Goal: Task Accomplishment & Management: Use online tool/utility

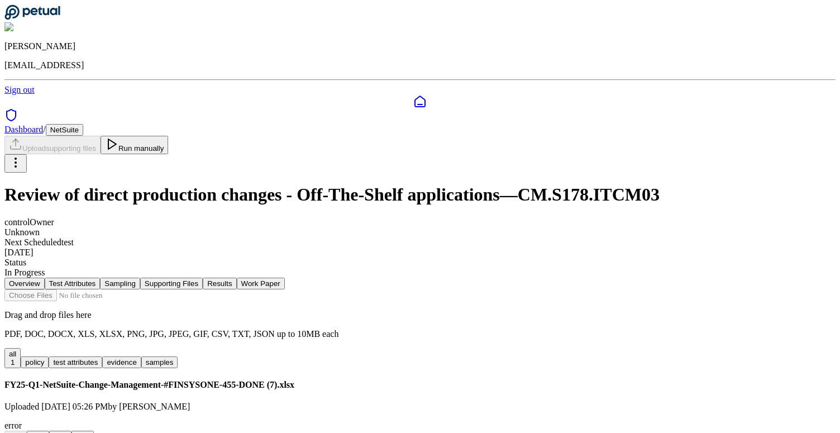
scroll to position [76, 0]
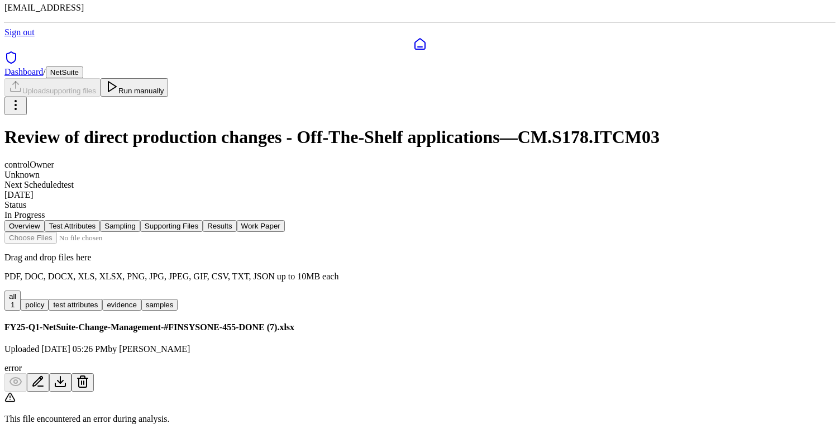
click at [501, 391] on div "This file encountered an error during analysis." at bounding box center [419, 407] width 831 height 32
click at [87, 378] on icon at bounding box center [83, 382] width 8 height 9
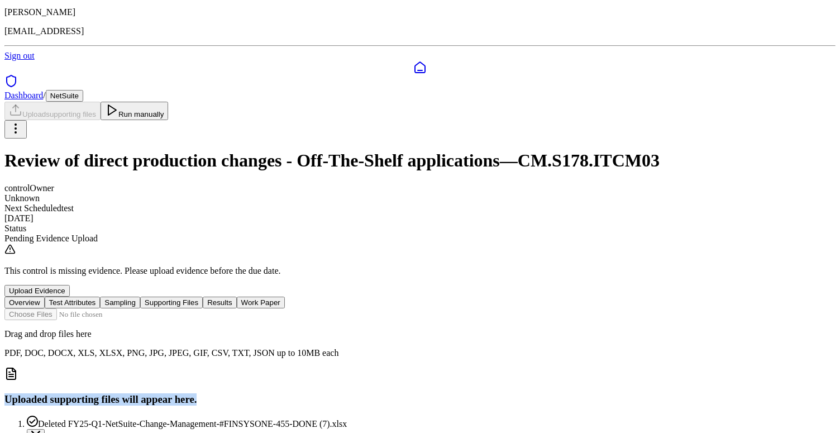
scroll to position [0, 0]
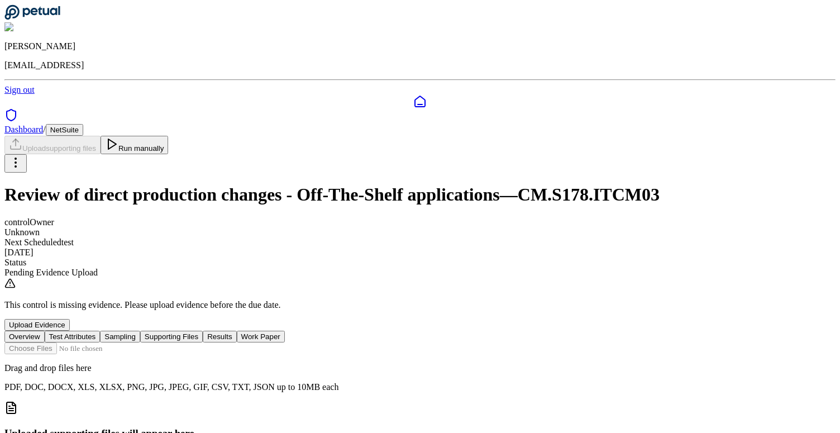
click at [513, 184] on h1 "Review of direct production changes - Off-The-Shelf applications — CM.S178.ITCM…" at bounding box center [419, 194] width 831 height 21
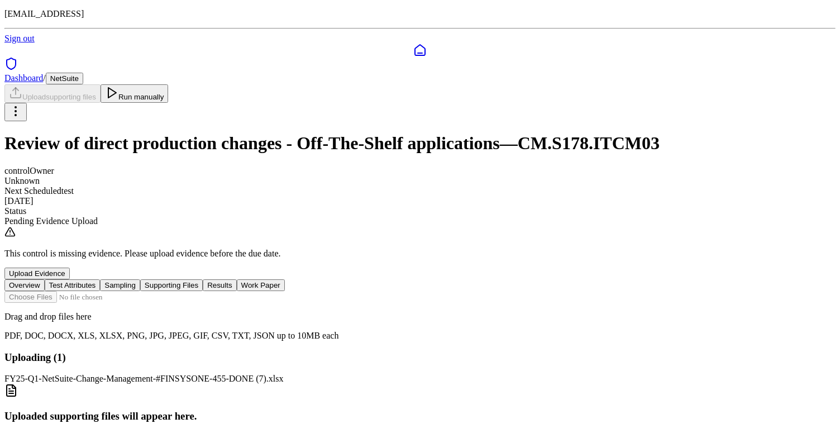
scroll to position [28, 0]
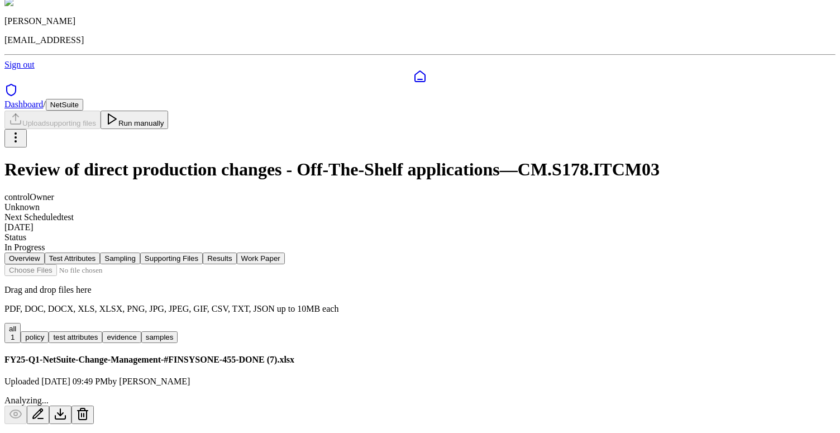
click at [89, 407] on icon at bounding box center [82, 413] width 13 height 13
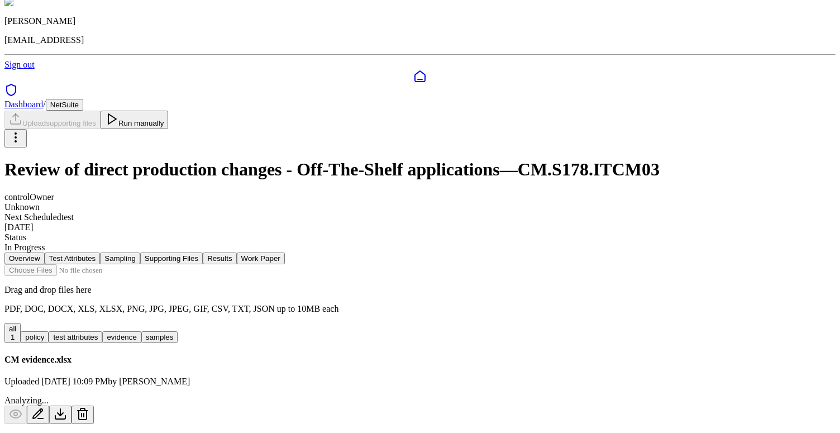
click at [268, 242] on div "In Progress" at bounding box center [419, 247] width 831 height 10
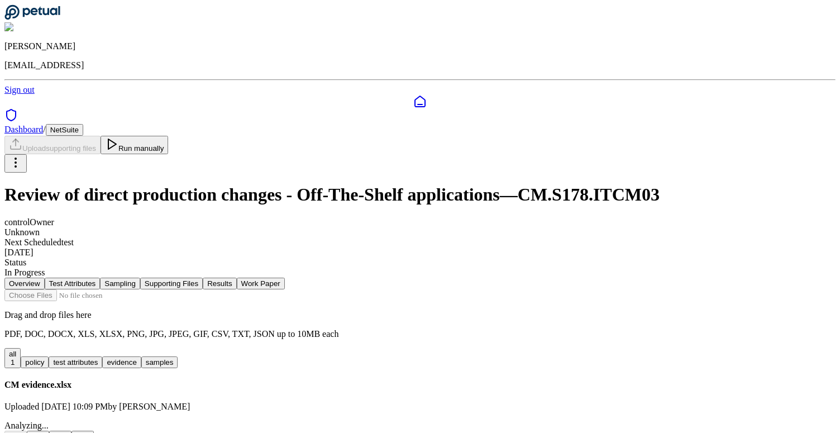
click at [169, 136] on button "Run manually" at bounding box center [134, 145] width 68 height 18
click at [772, 69] on html "[PERSON_NAME] [EMAIL_ADDRESS] Sign out Dashboard / NetSuite Upload supporting f…" at bounding box center [420, 229] width 840 height 458
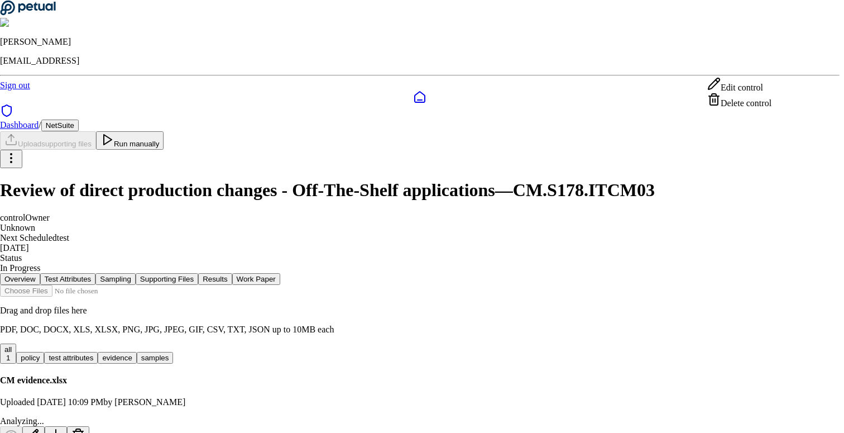
click at [758, 107] on div "Delete control" at bounding box center [739, 101] width 64 height 16
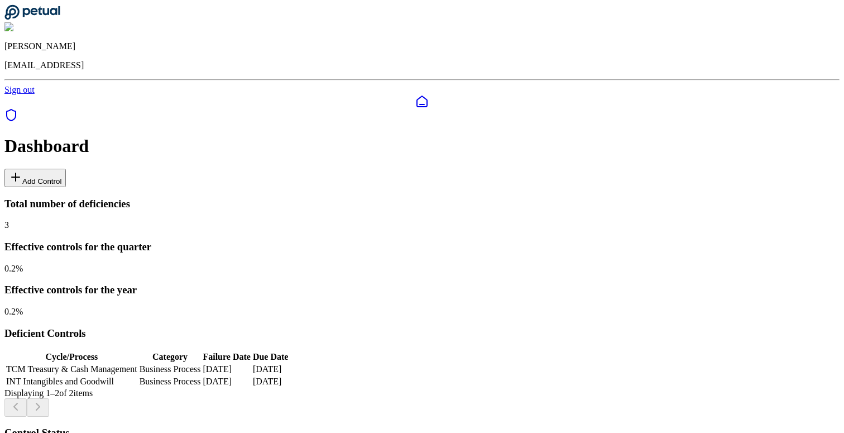
scroll to position [3, 0]
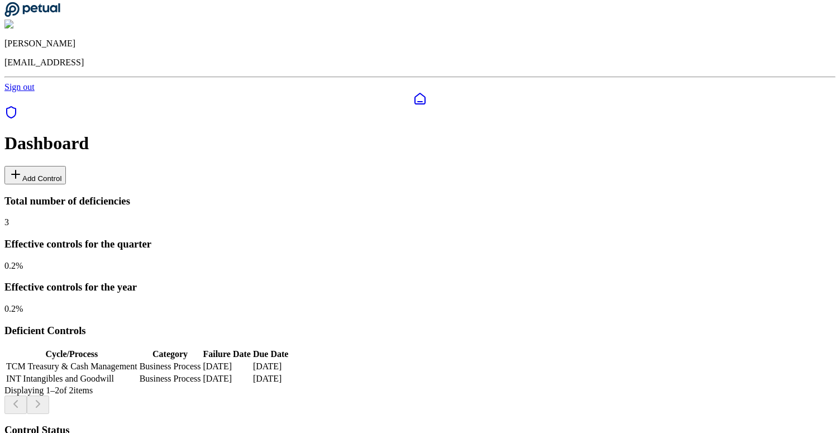
click at [66, 166] on button "Add Control" at bounding box center [34, 175] width 61 height 18
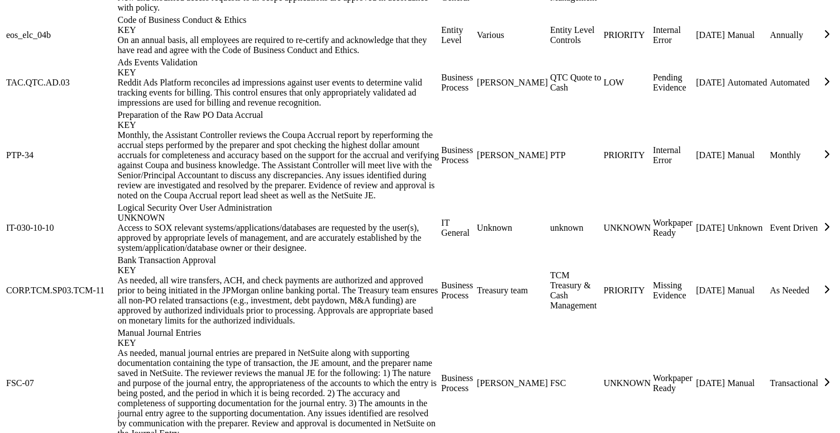
scroll to position [1018, 0]
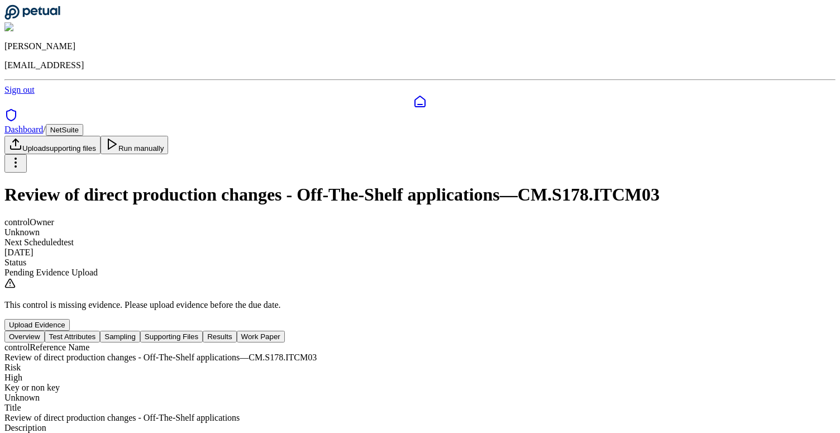
click at [100, 331] on button "Test Attributes" at bounding box center [73, 337] width 56 height 12
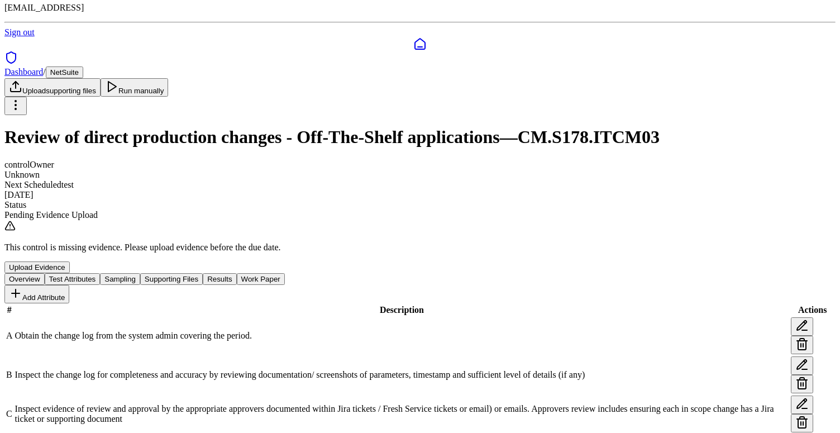
click at [203, 273] on button "Supporting Files" at bounding box center [171, 279] width 63 height 12
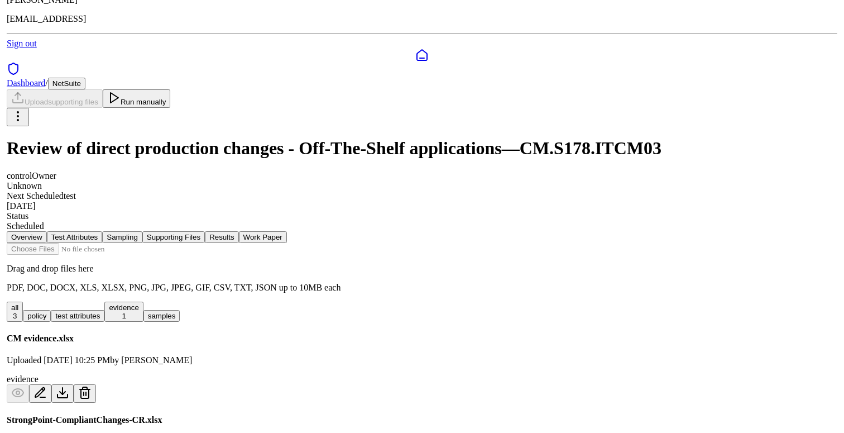
scroll to position [138, 0]
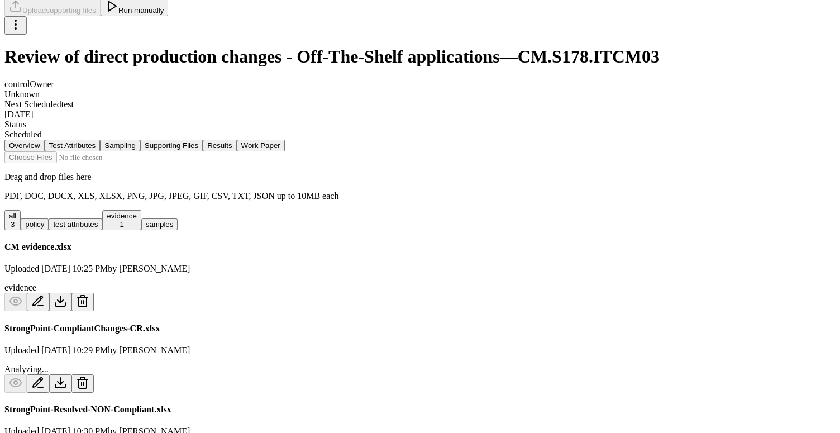
click at [89, 376] on icon at bounding box center [82, 382] width 13 height 13
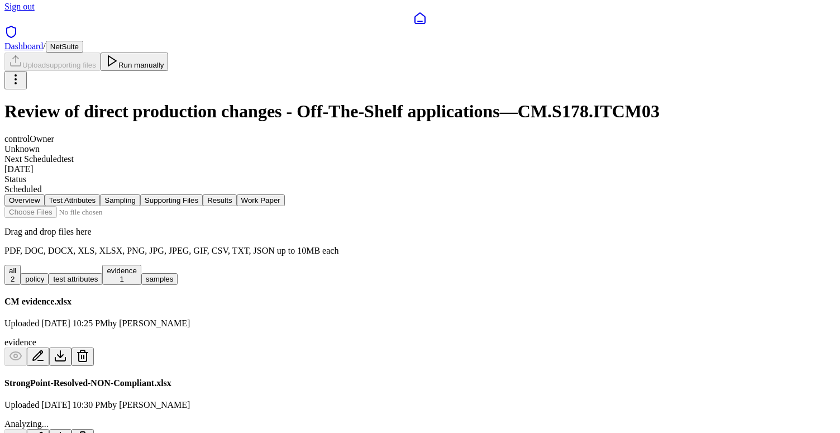
click at [87, 432] on icon at bounding box center [83, 438] width 8 height 9
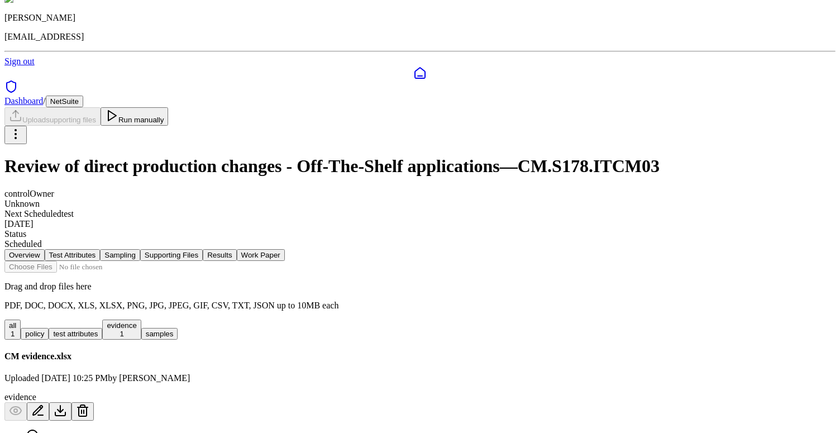
scroll to position [0, 0]
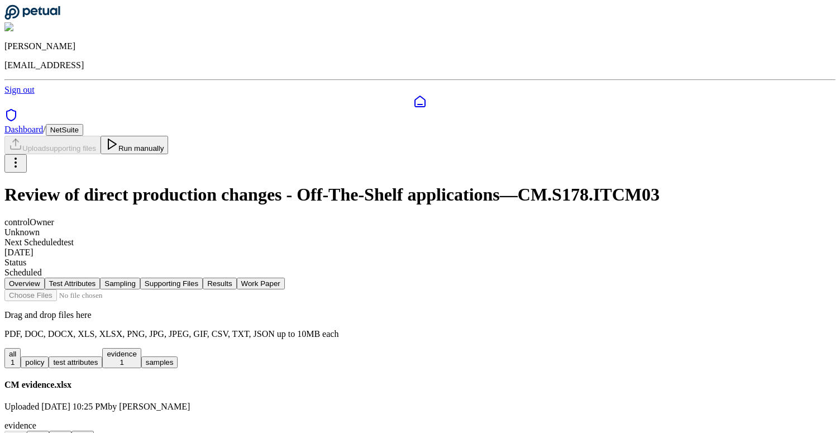
click at [169, 136] on button "Run manually" at bounding box center [134, 145] width 68 height 18
click at [140, 277] on button "Sampling" at bounding box center [120, 283] width 40 height 12
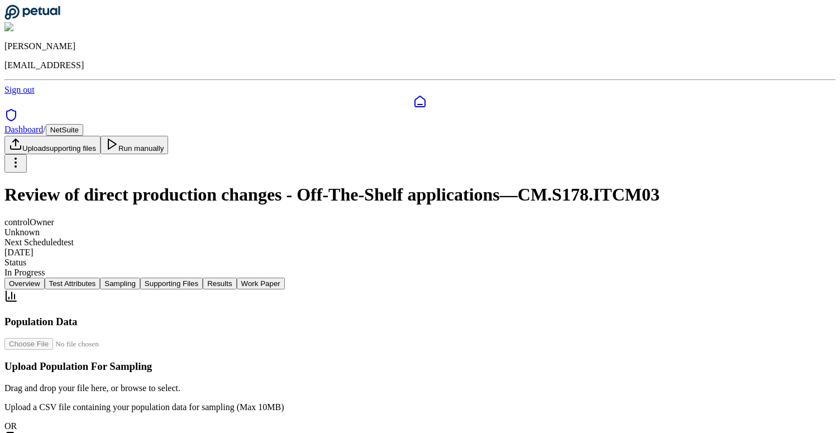
click at [100, 277] on button "Test Attributes" at bounding box center [73, 283] width 56 height 12
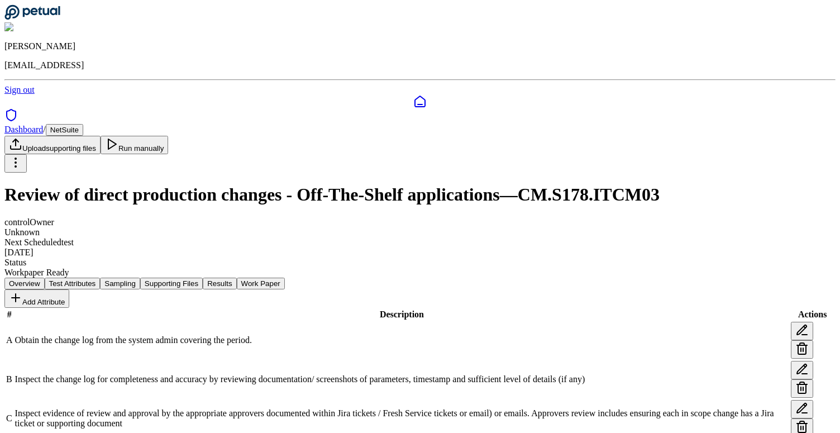
click at [236, 277] on button "Results" at bounding box center [219, 283] width 33 height 12
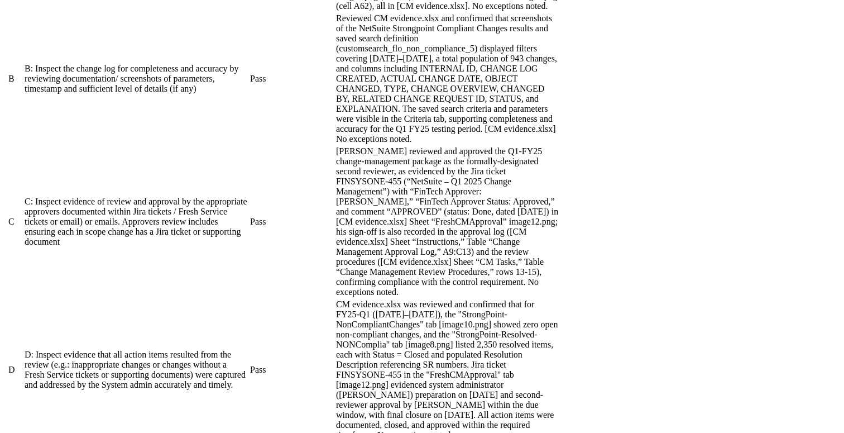
scroll to position [699, 0]
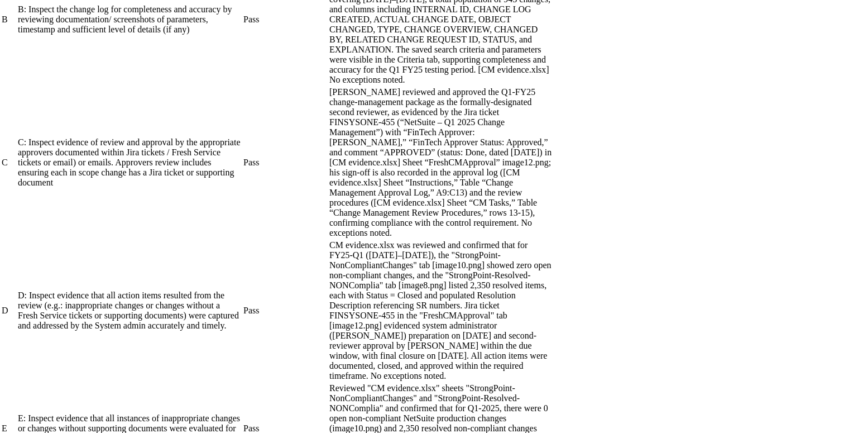
drag, startPoint x: 417, startPoint y: 170, endPoint x: 427, endPoint y: 205, distance: 35.9
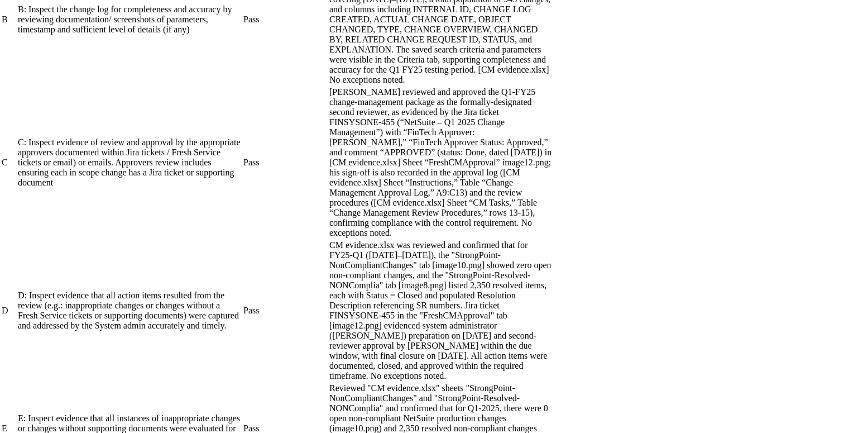
drag, startPoint x: 439, startPoint y: 132, endPoint x: 558, endPoint y: 241, distance: 160.9
drag, startPoint x: 470, startPoint y: 144, endPoint x: 462, endPoint y: 91, distance: 53.6
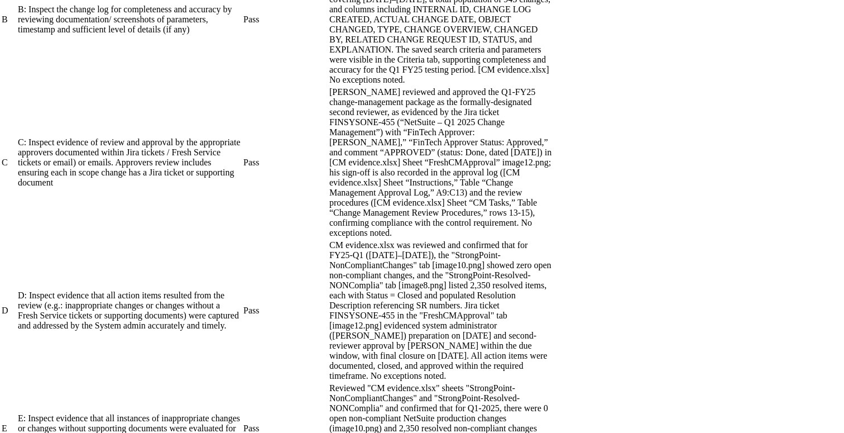
drag, startPoint x: 495, startPoint y: 210, endPoint x: 629, endPoint y: 325, distance: 176.9
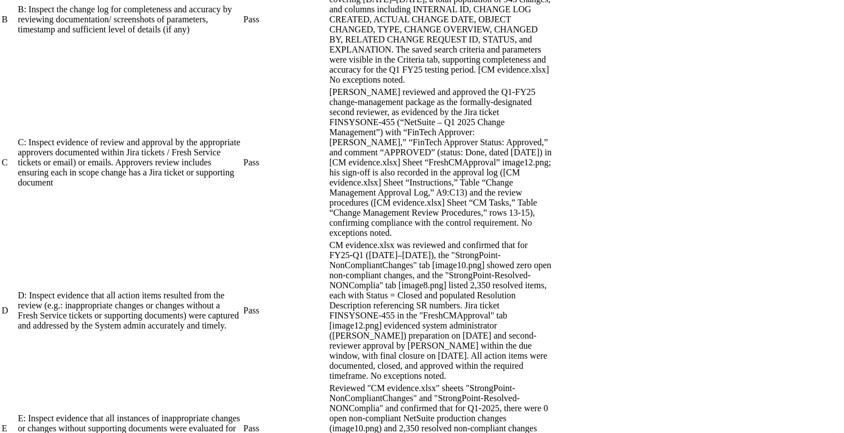
drag, startPoint x: 444, startPoint y: 140, endPoint x: 453, endPoint y: 93, distance: 48.3
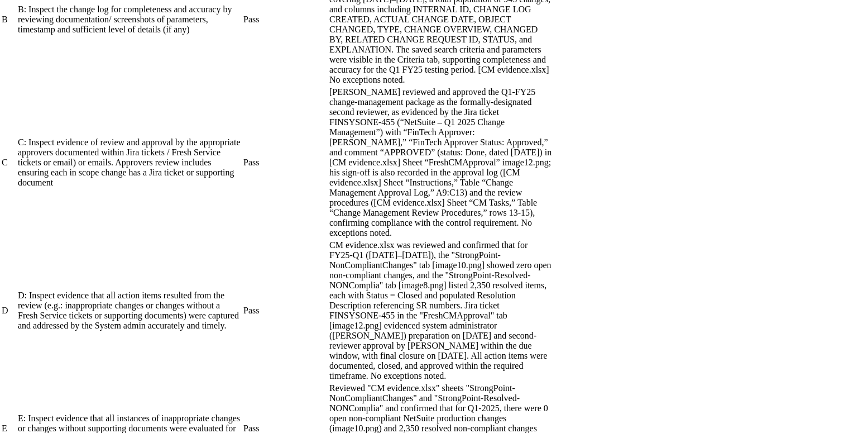
scroll to position [74, 0]
drag, startPoint x: 497, startPoint y: 213, endPoint x: 552, endPoint y: 293, distance: 97.2
drag, startPoint x: 552, startPoint y: 293, endPoint x: 506, endPoint y: 223, distance: 83.5
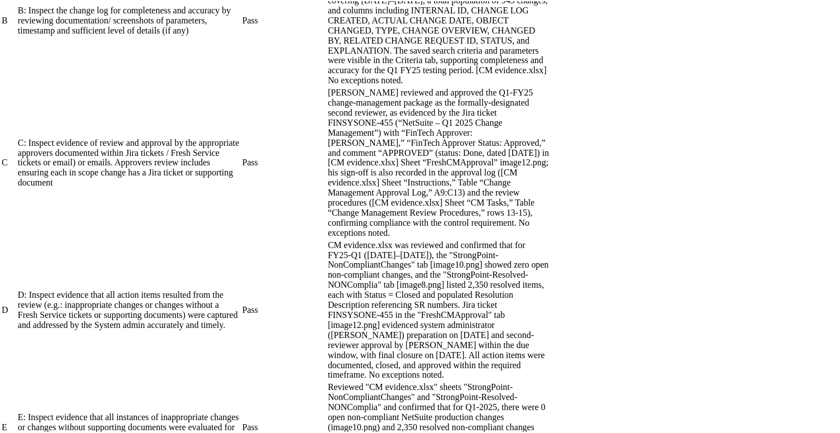
scroll to position [0, 0]
